Goal: Task Accomplishment & Management: Complete application form

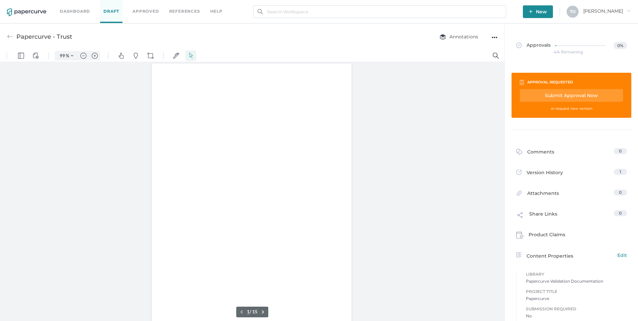
type input "99"
click at [496, 38] on div "●●●" at bounding box center [494, 37] width 6 height 9
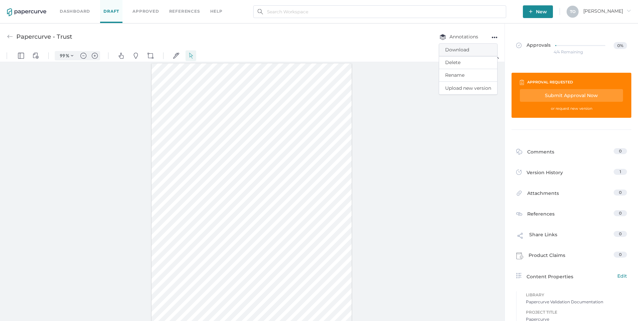
click at [466, 49] on span "Download" at bounding box center [468, 50] width 46 height 12
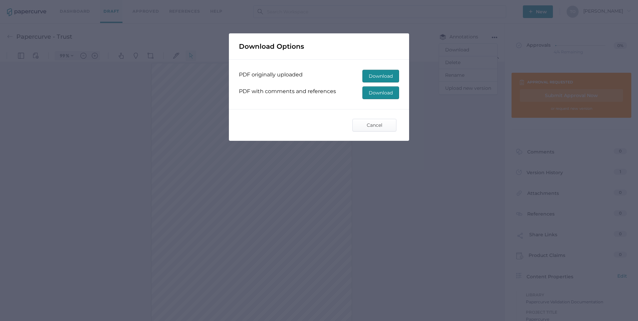
click at [387, 75] on span "Download" at bounding box center [381, 76] width 24 height 12
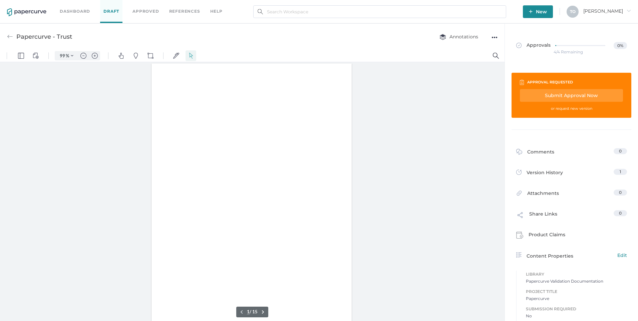
type input "99"
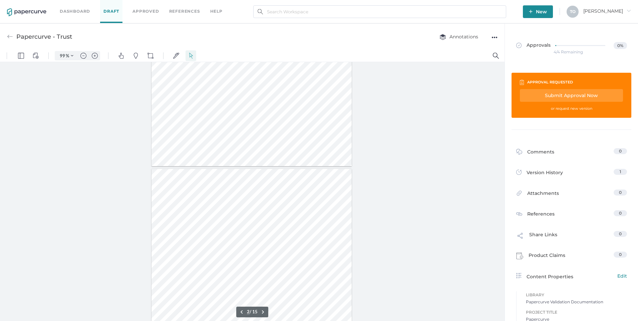
scroll to position [167, 0]
type input "1"
click at [569, 95] on div "Submit Approval Now" at bounding box center [571, 95] width 103 height 13
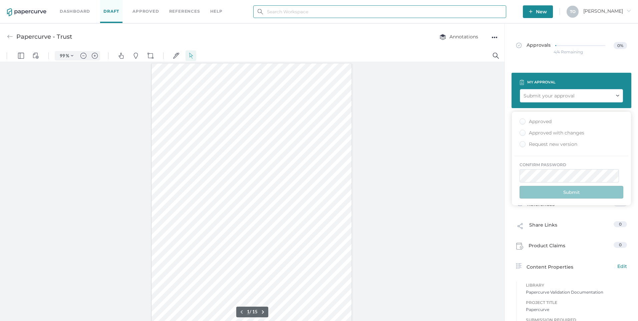
type input "tosullivan@saolrx.com"
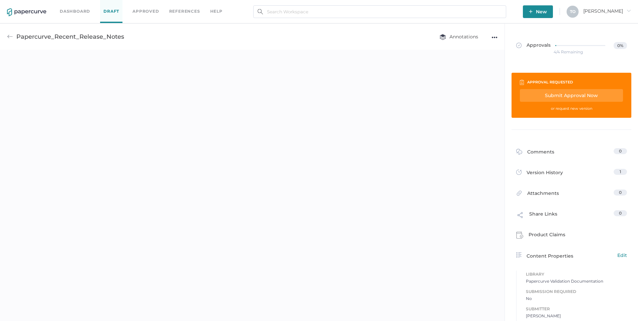
click at [555, 98] on div "Submit Approval Now" at bounding box center [571, 95] width 103 height 13
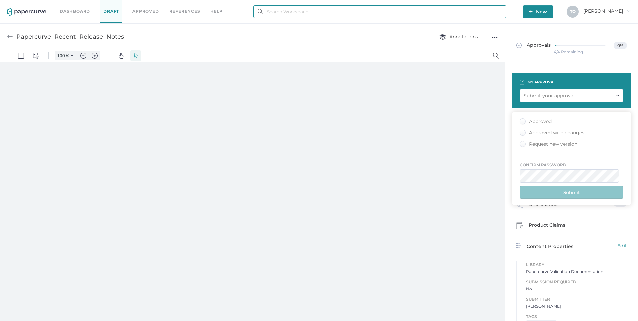
type input "tosullivan@saolrx.com"
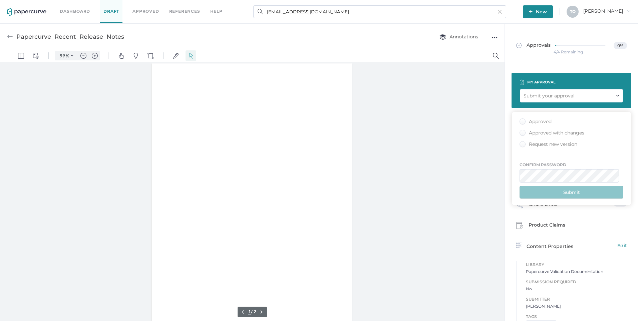
type input "99"
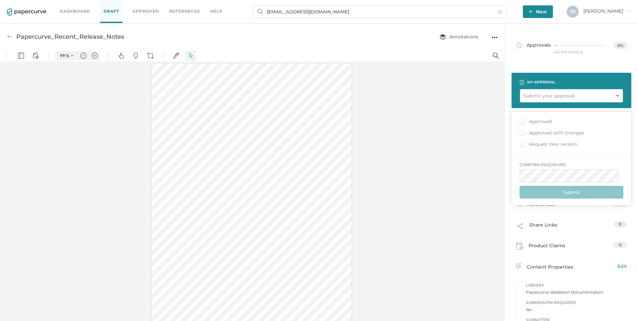
click at [523, 121] on div "Approved" at bounding box center [535, 121] width 32 height 6
click at [521, 119] on input "Approved" at bounding box center [521, 119] width 0 height 0
click at [544, 193] on button "Submit" at bounding box center [571, 192] width 104 height 13
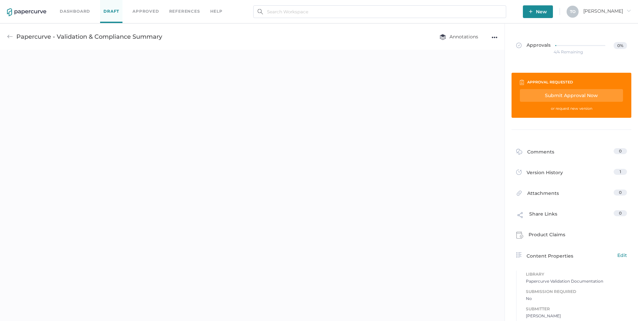
click at [566, 95] on div "Submit Approval Now" at bounding box center [571, 95] width 103 height 13
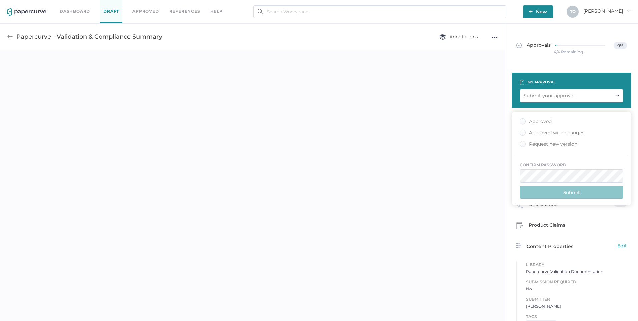
click at [523, 121] on div "Approved" at bounding box center [535, 121] width 32 height 6
click at [521, 119] on input "Approved" at bounding box center [521, 119] width 0 height 0
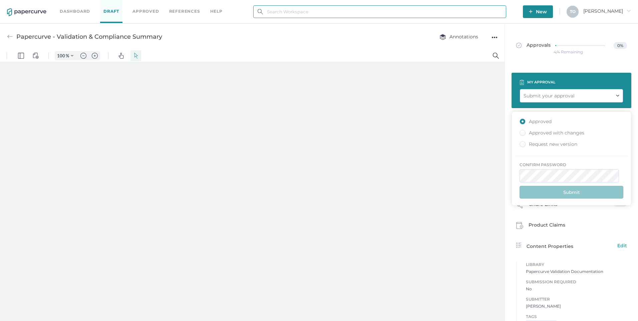
type input "[EMAIL_ADDRESS][DOMAIN_NAME]"
click at [549, 193] on button "Submit" at bounding box center [571, 192] width 104 height 13
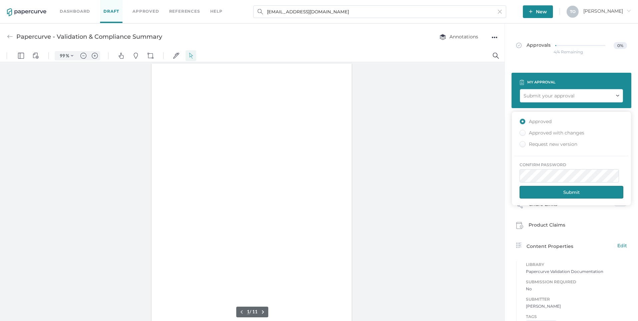
type input "99"
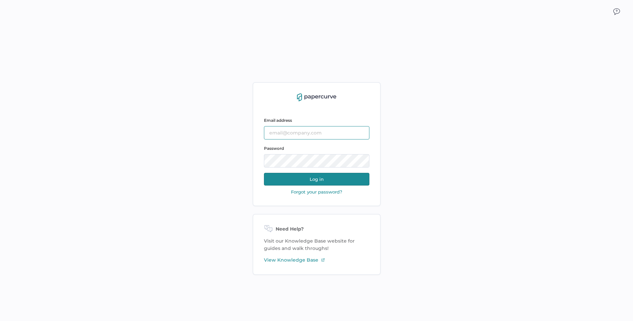
type input "[EMAIL_ADDRESS][DOMAIN_NAME]"
click at [329, 177] on button "Log in" at bounding box center [316, 179] width 105 height 13
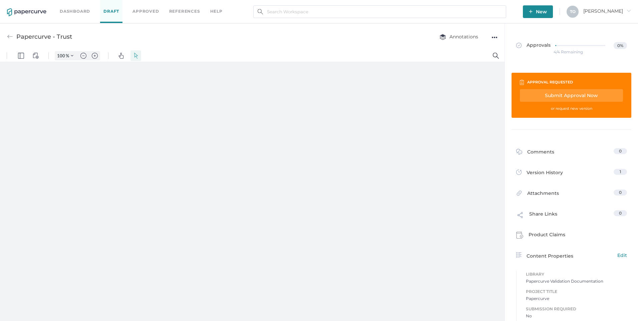
click at [575, 96] on div "Submit Approval Now" at bounding box center [571, 95] width 103 height 13
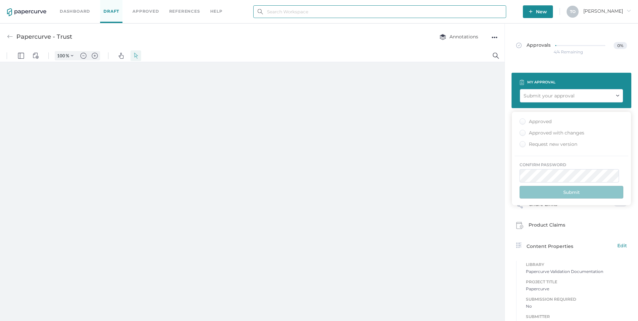
type input "[EMAIL_ADDRESS][DOMAIN_NAME]"
click at [523, 120] on div "Approved" at bounding box center [535, 121] width 32 height 6
click at [521, 119] on input "Approved" at bounding box center [521, 119] width 0 height 0
click at [566, 195] on button "Submit" at bounding box center [571, 192] width 104 height 13
type input "99"
